Goal: Communication & Community: Answer question/provide support

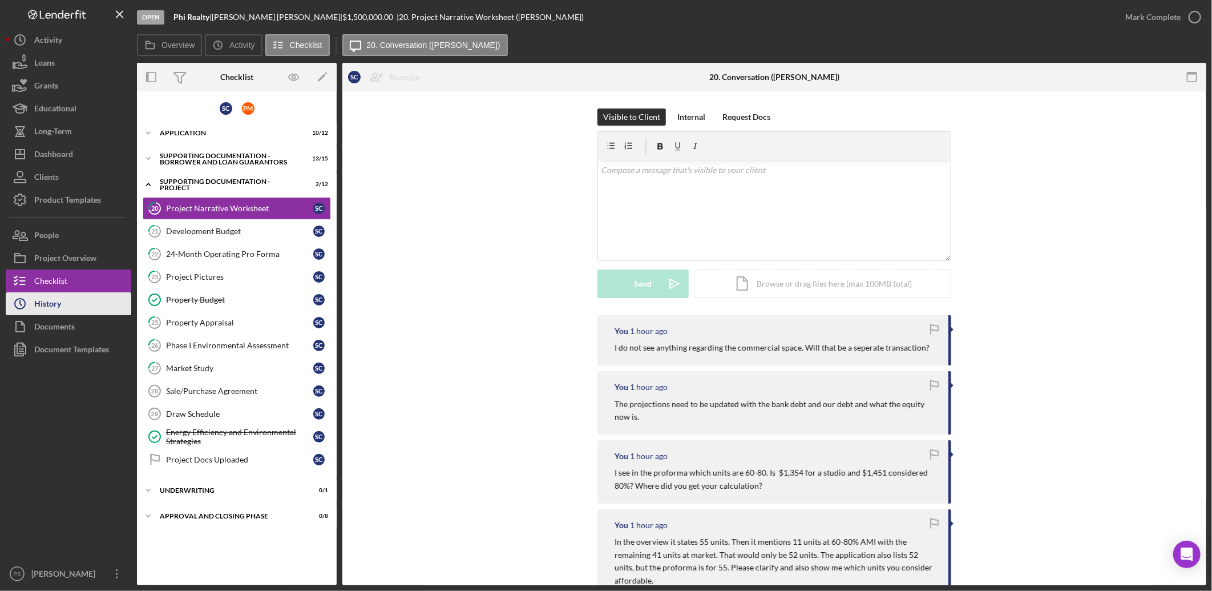
drag, startPoint x: 83, startPoint y: 298, endPoint x: 89, endPoint y: 298, distance: 5.7
click at [84, 298] on button "Icon/History History" at bounding box center [69, 303] width 126 height 23
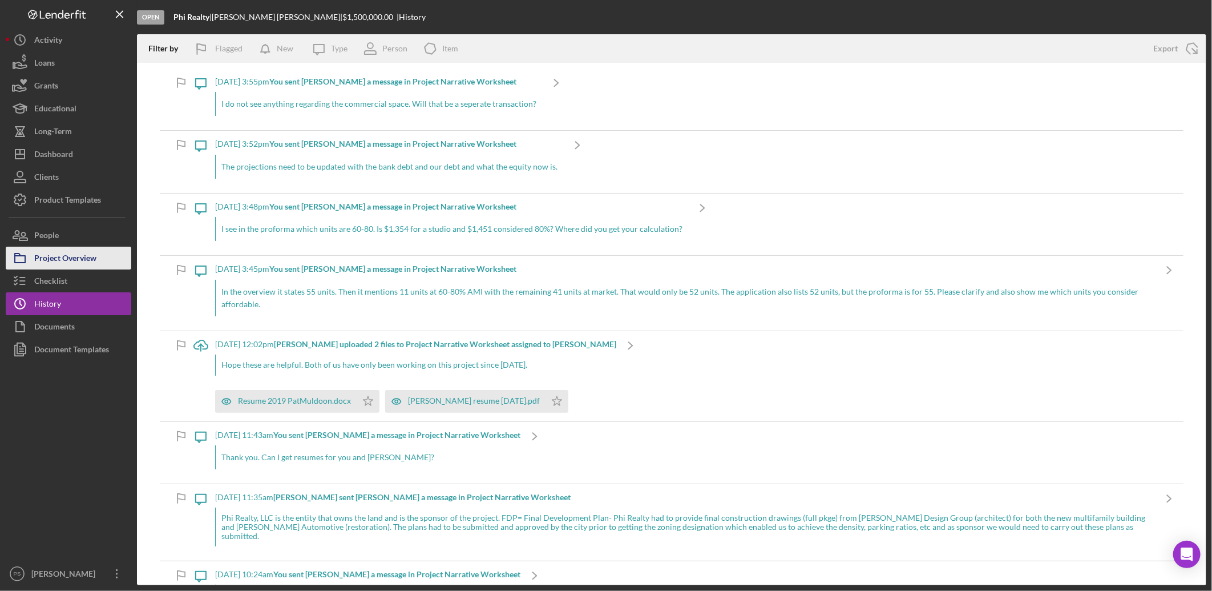
click at [76, 259] on div "Project Overview" at bounding box center [65, 260] width 62 height 26
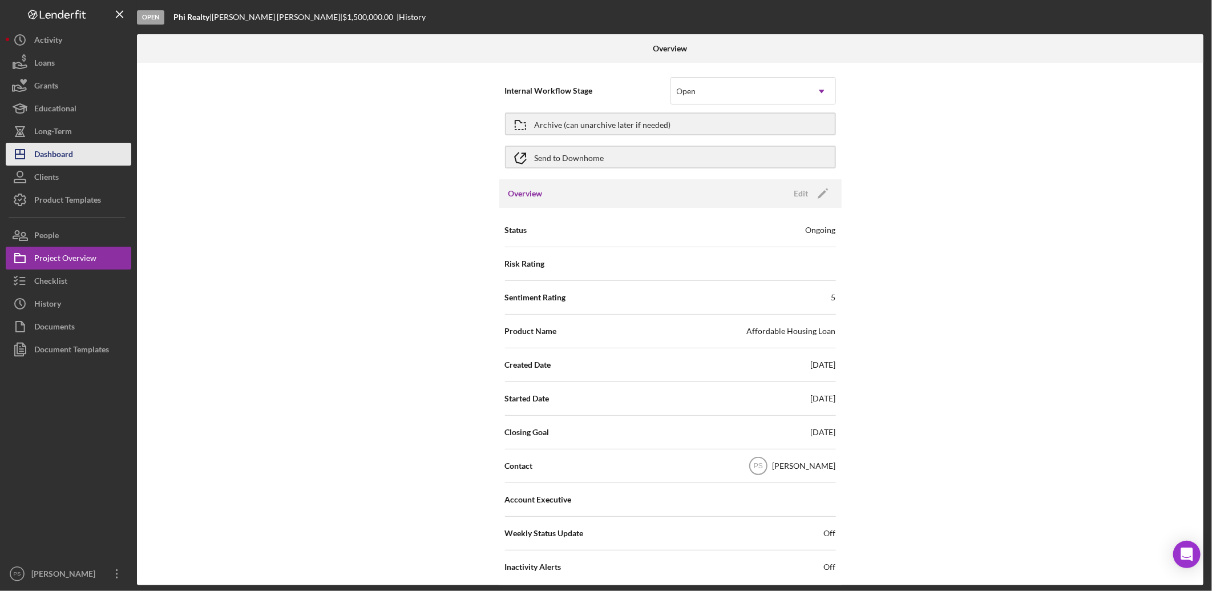
click at [65, 151] on div "Dashboard" at bounding box center [53, 156] width 39 height 26
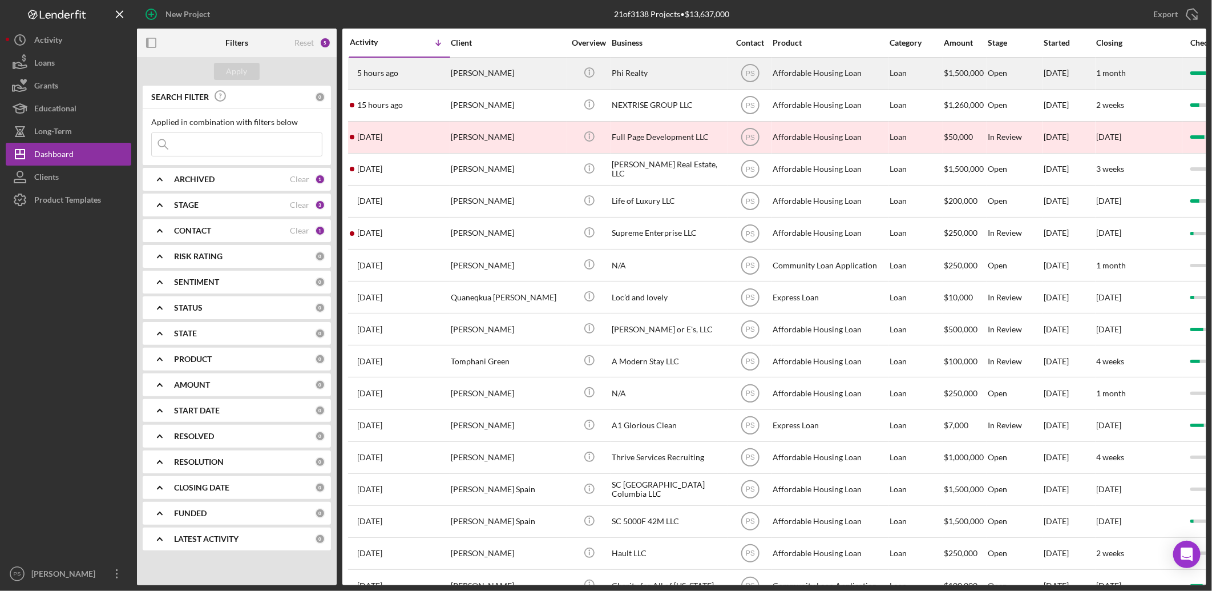
click at [491, 82] on div "[PERSON_NAME]" at bounding box center [508, 73] width 114 height 30
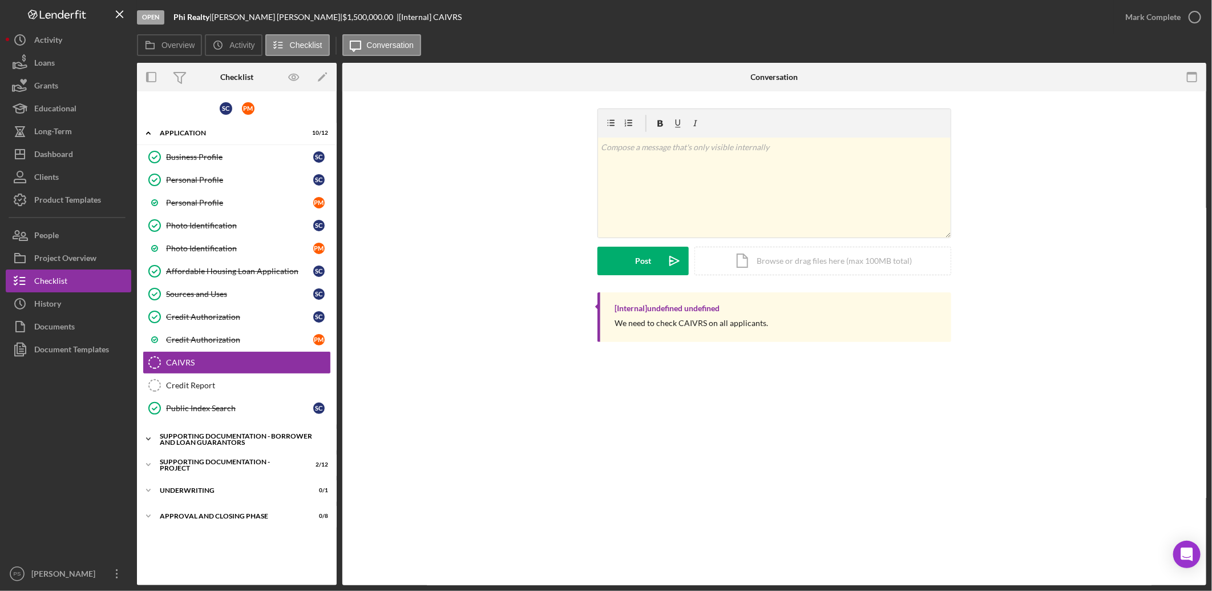
click at [152, 437] on icon "Icon/Expander" at bounding box center [148, 438] width 23 height 23
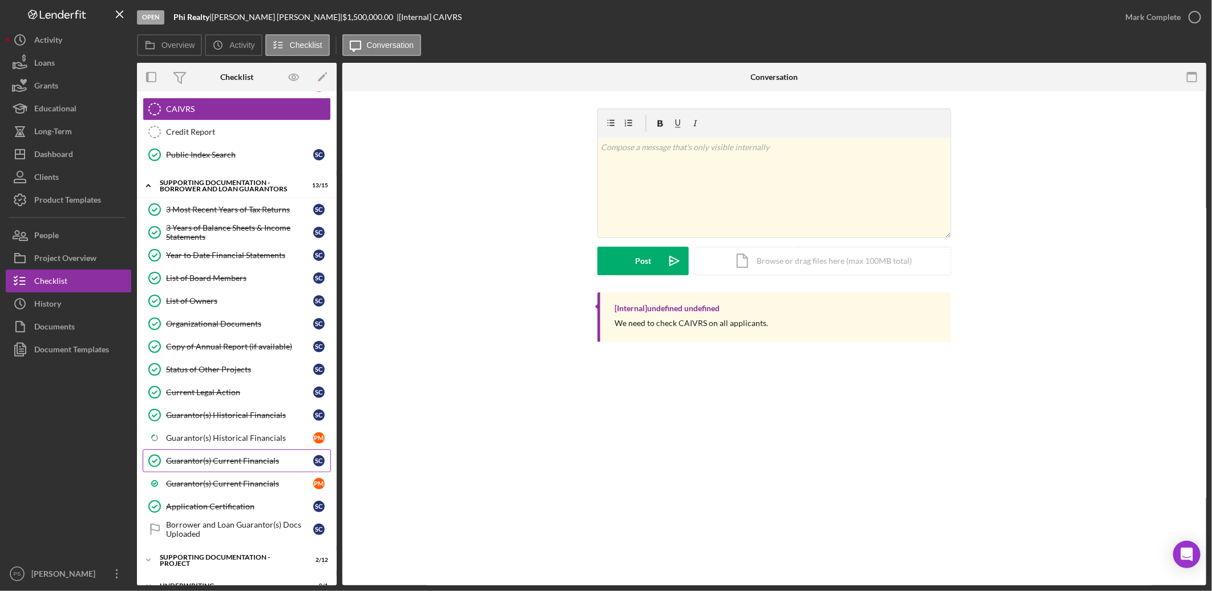
scroll to position [296, 0]
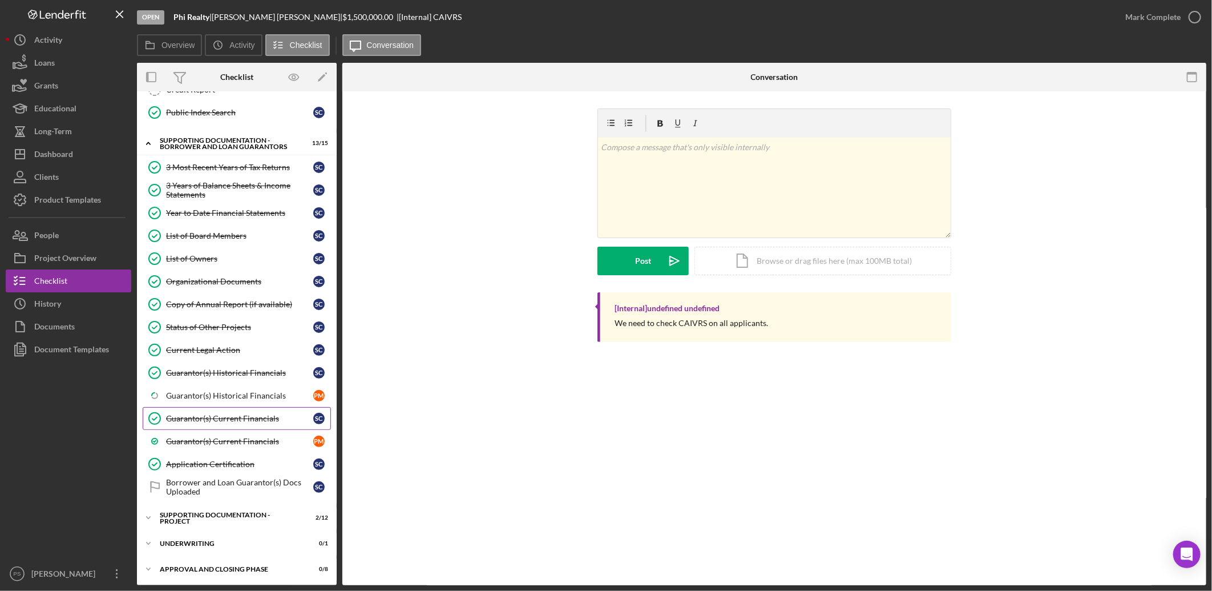
click at [241, 411] on link "Guarantor(s) Current Financials Guarantor(s) Current Financials S C" at bounding box center [237, 418] width 188 height 23
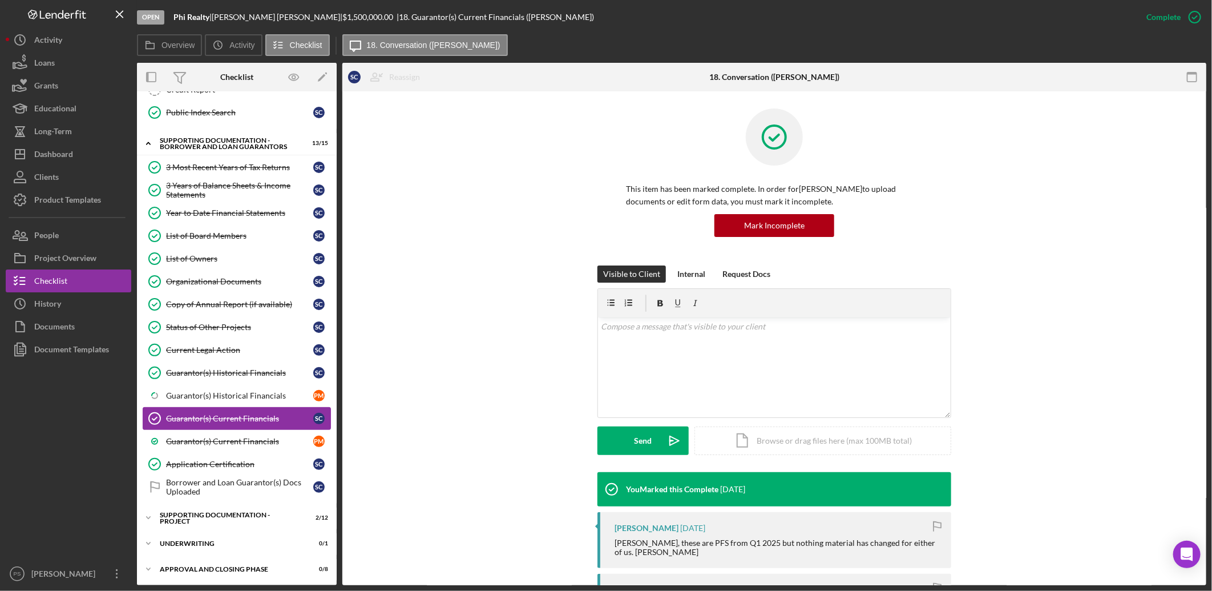
click at [244, 430] on link "Guarantor(s) Current Financials Guarantor(s) Current Financials S C" at bounding box center [237, 418] width 188 height 23
click at [245, 438] on div "Guarantor(s) Current Financials" at bounding box center [239, 441] width 147 height 9
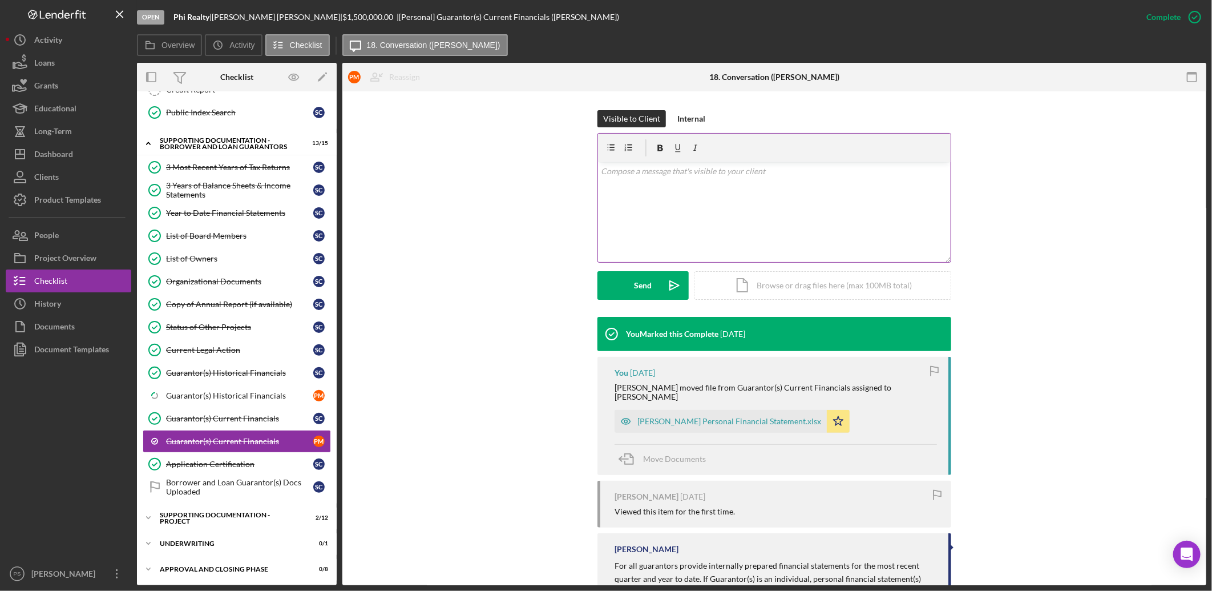
scroll to position [211, 0]
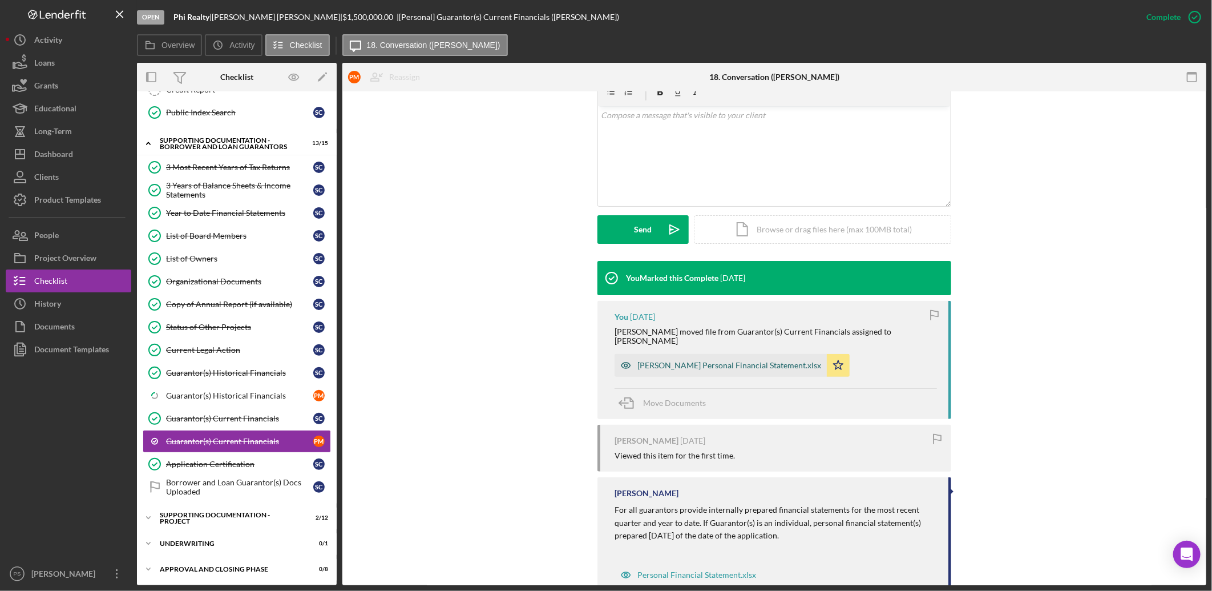
click at [721, 361] on div "[PERSON_NAME] Personal Financial Statement.xlsx" at bounding box center [729, 365] width 184 height 9
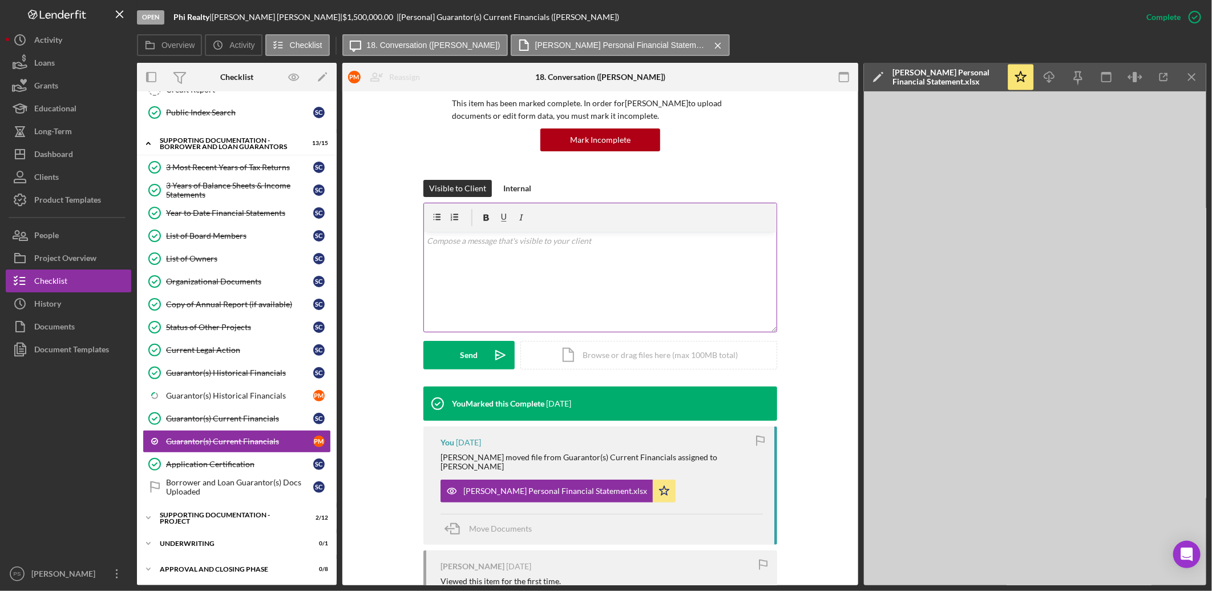
scroll to position [84, 0]
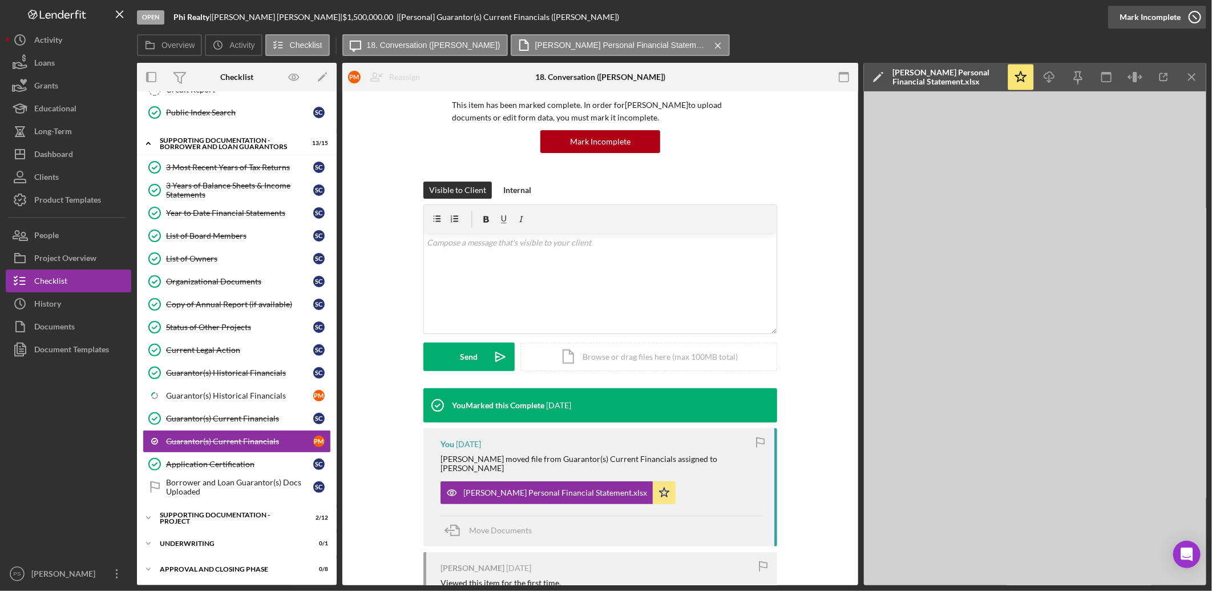
click at [1191, 20] on icon "button" at bounding box center [1195, 17] width 29 height 29
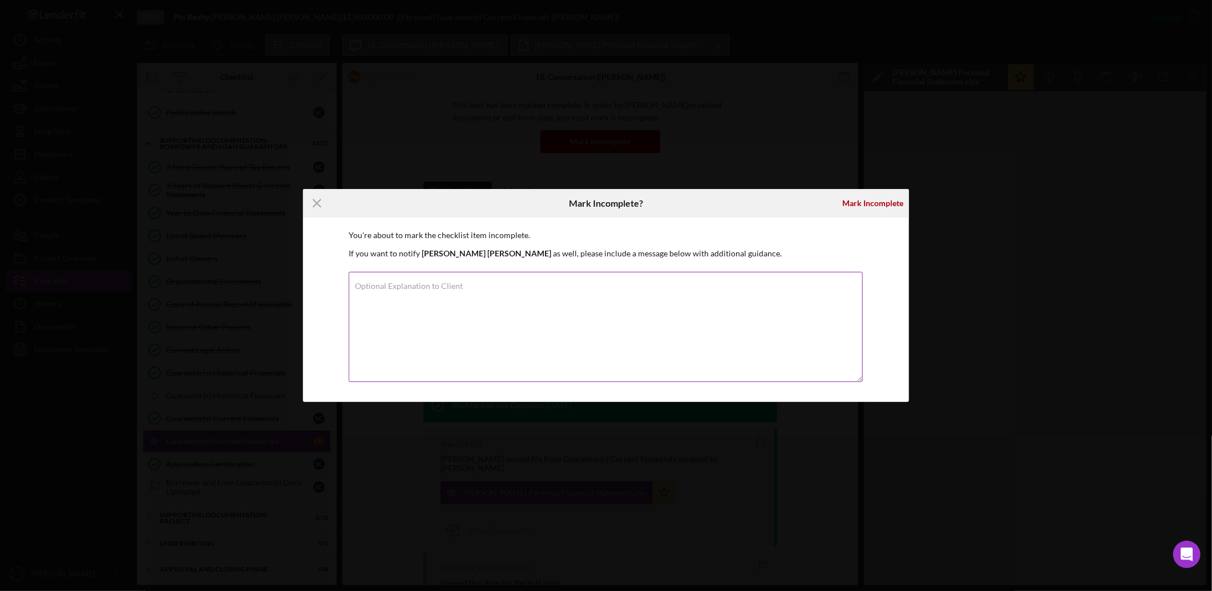
click at [466, 290] on textarea "Optional Explanation to Client" at bounding box center [606, 327] width 514 height 110
type textarea "Your PFS only includes the first page. Please upload the complete statement."
click at [851, 201] on div "Mark Incomplete" at bounding box center [872, 203] width 61 height 23
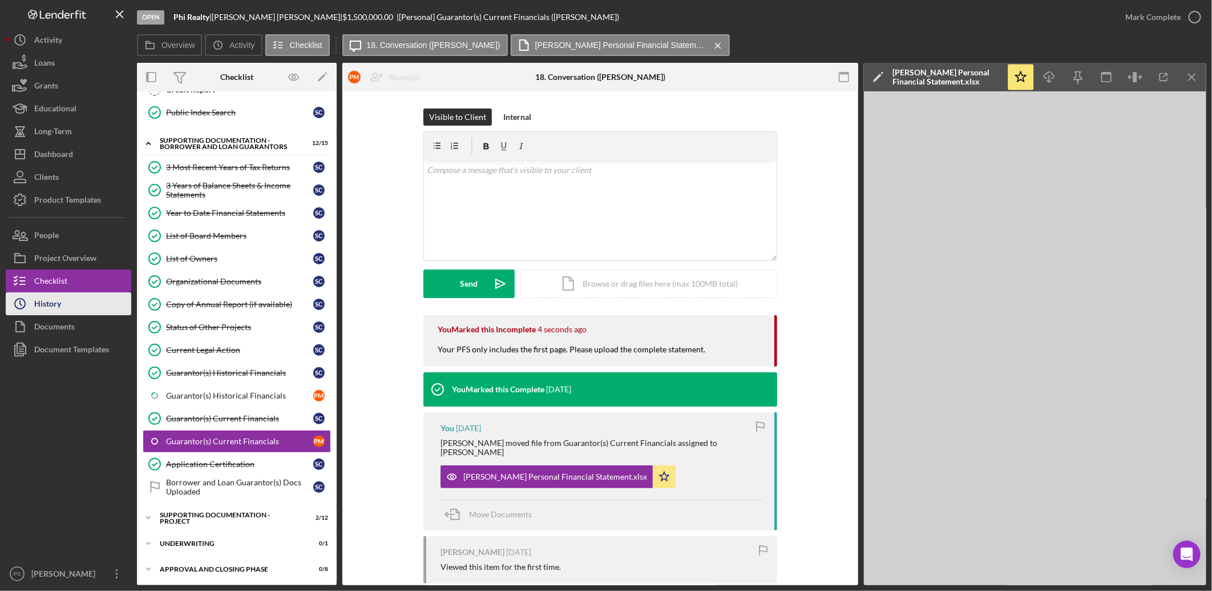
click at [93, 304] on button "Icon/History History" at bounding box center [69, 303] width 126 height 23
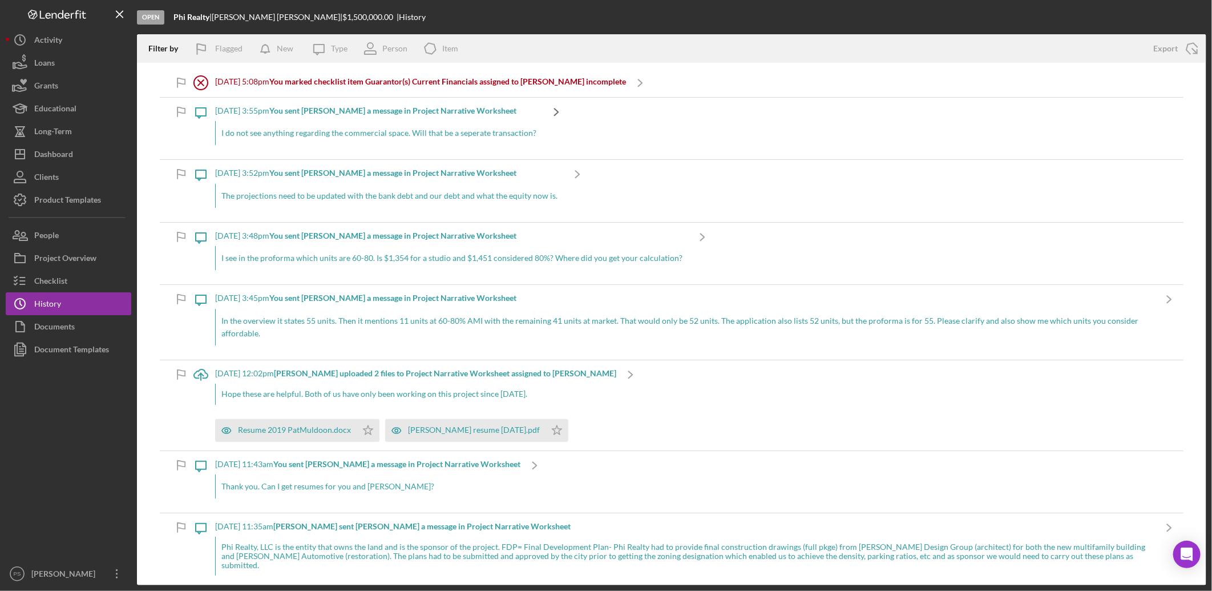
click at [554, 112] on icon "Icon/Navigate" at bounding box center [556, 112] width 29 height 29
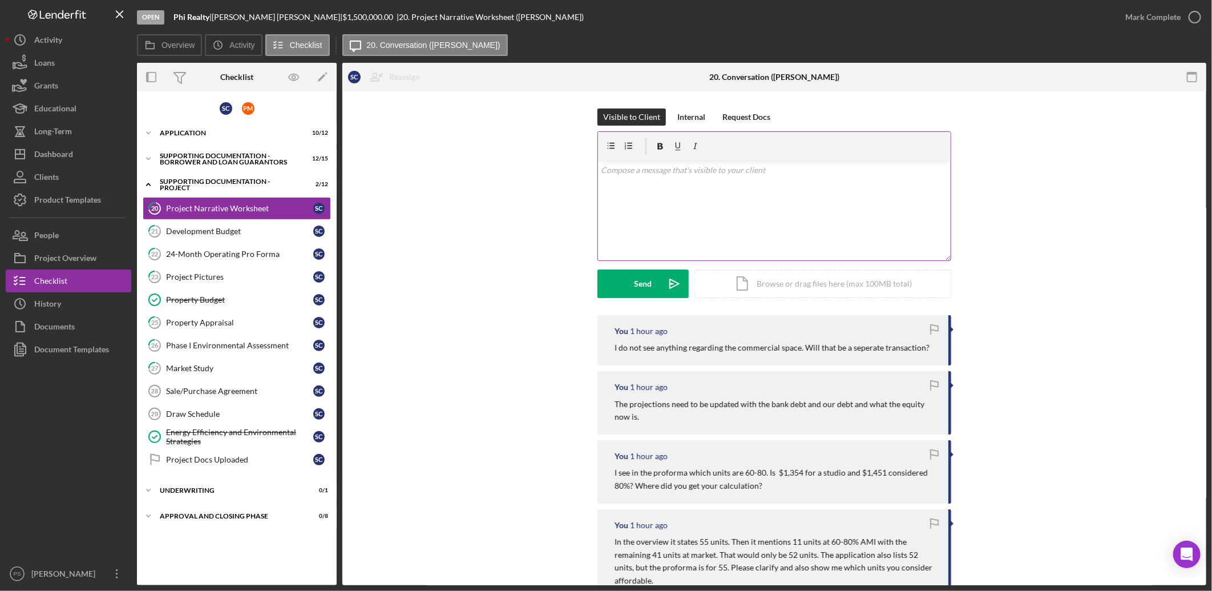
click at [643, 174] on p at bounding box center [774, 170] width 346 height 13
click at [643, 281] on div "Send" at bounding box center [644, 283] width 18 height 29
